Goal: Find specific page/section: Find specific page/section

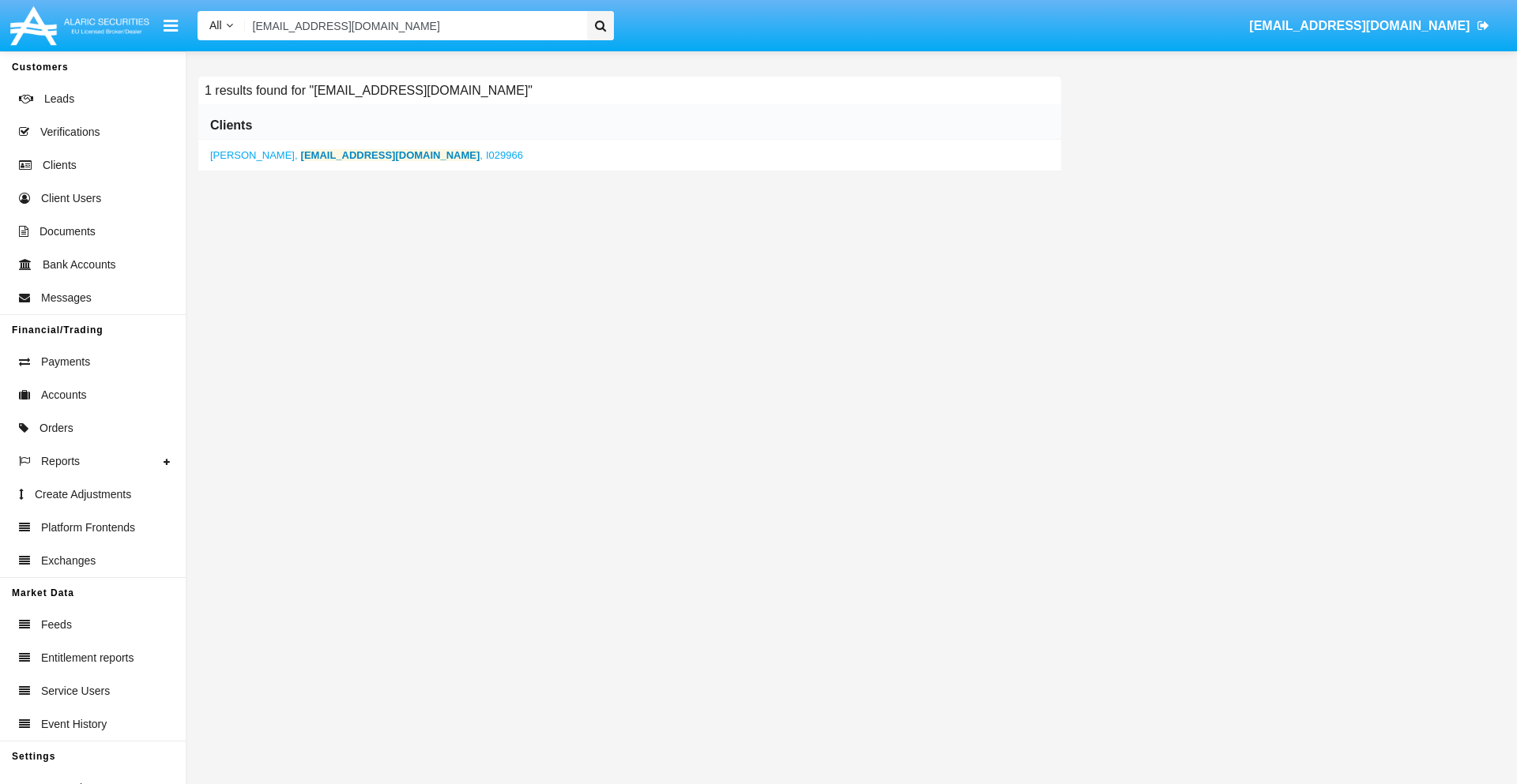
type input "[EMAIL_ADDRESS][DOMAIN_NAME]"
click at [356, 154] on b "[EMAIL_ADDRESS][DOMAIN_NAME]" at bounding box center [390, 155] width 179 height 11
